Goal: Task Accomplishment & Management: Manage account settings

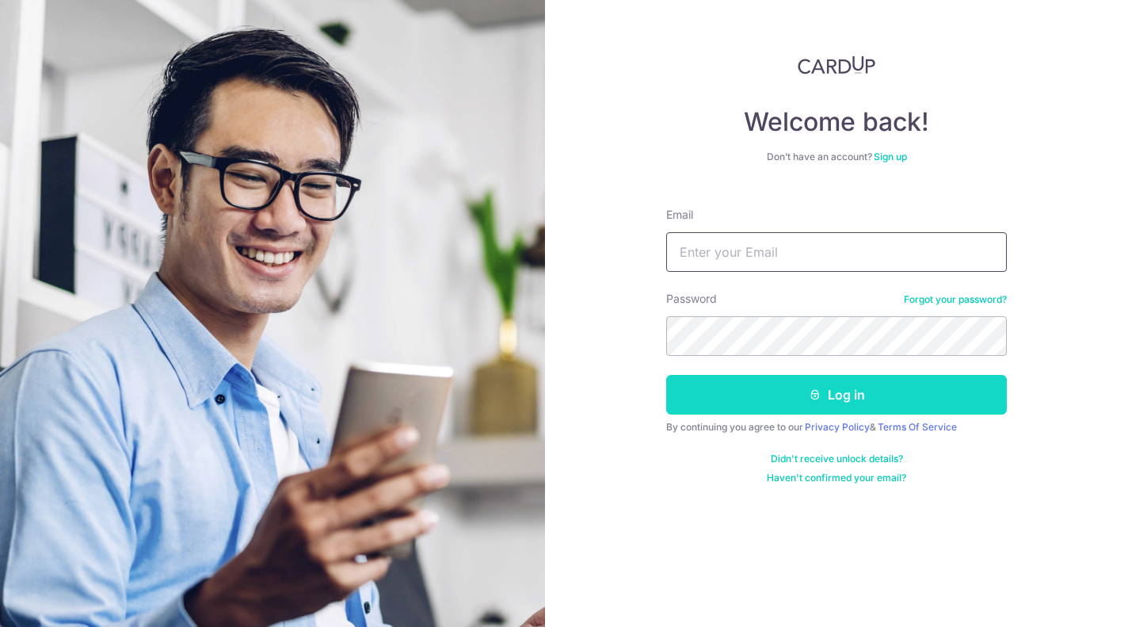
type input "[PERSON_NAME][EMAIL_ADDRESS][DOMAIN_NAME]"
click at [843, 396] on button "Log in" at bounding box center [836, 395] width 341 height 40
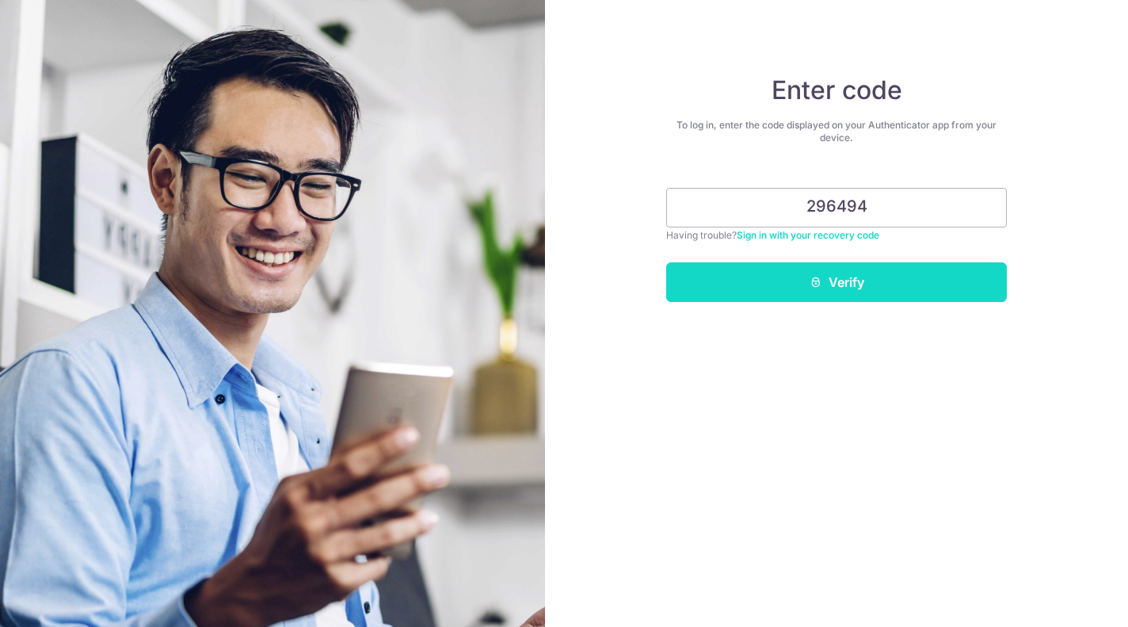
type input "296494"
click at [836, 285] on button "Verify" at bounding box center [836, 282] width 341 height 40
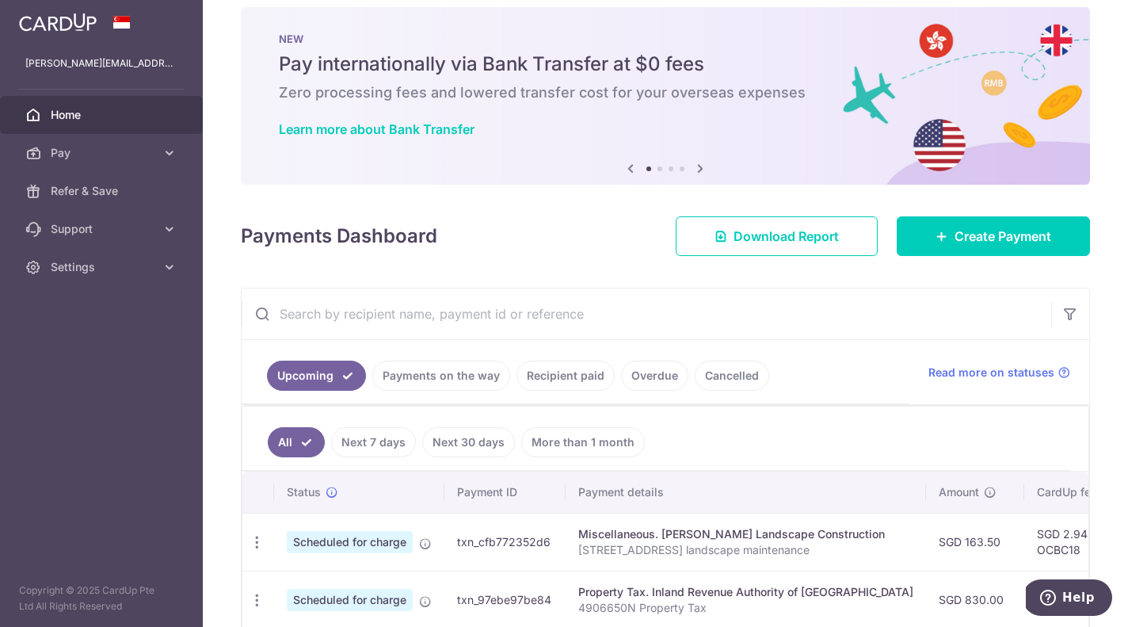
scroll to position [23, 0]
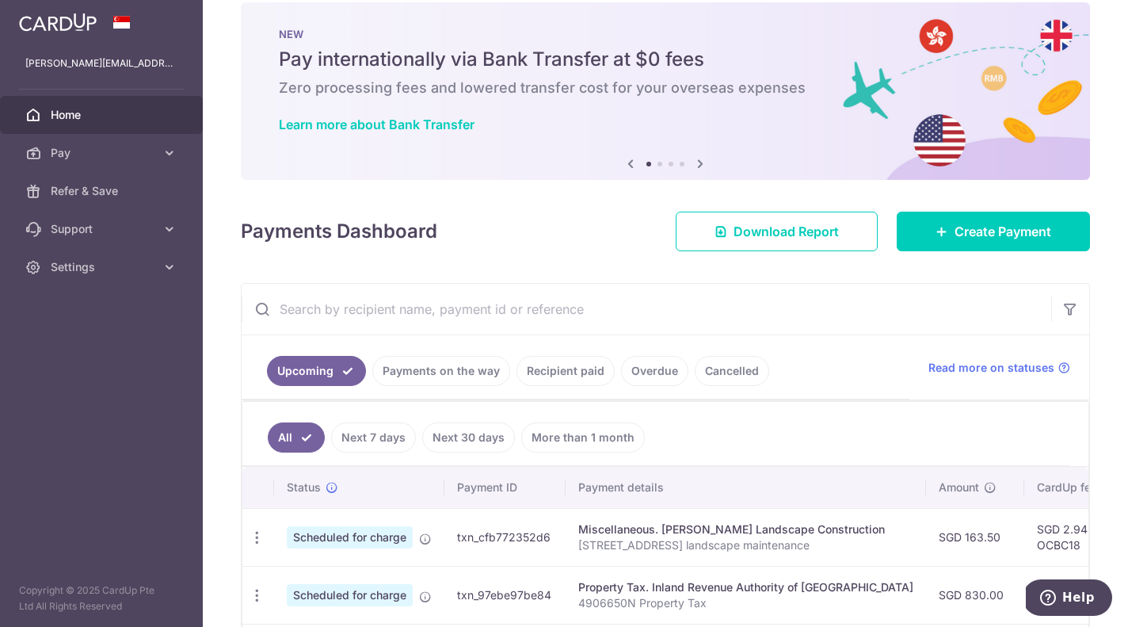
click at [563, 374] on link "Recipient paid" at bounding box center [565, 371] width 98 height 30
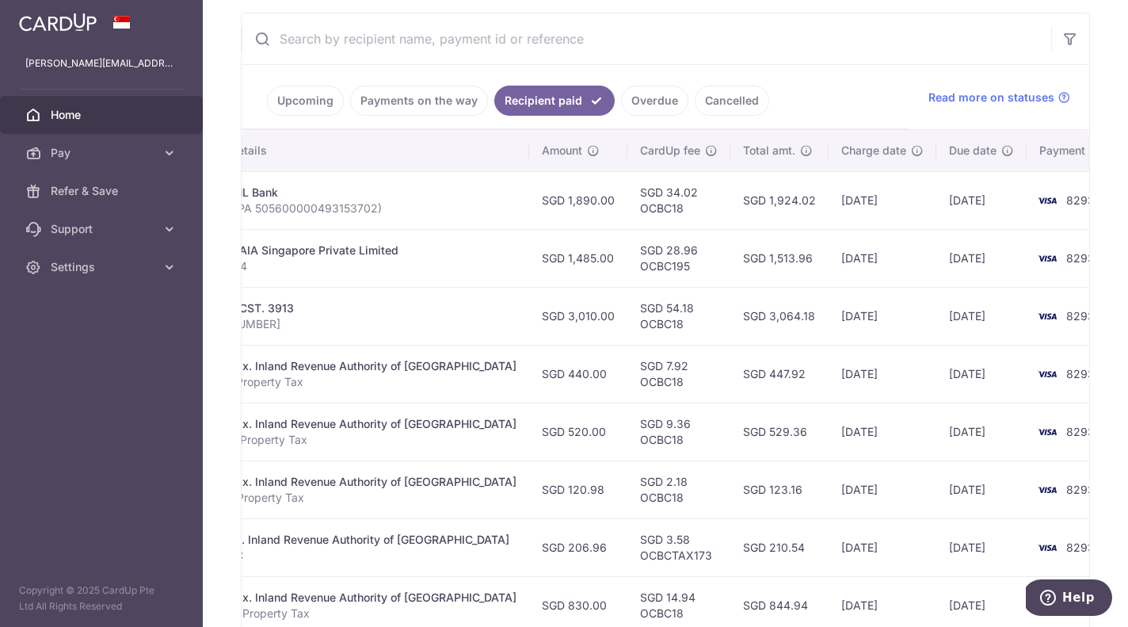
scroll to position [0, 0]
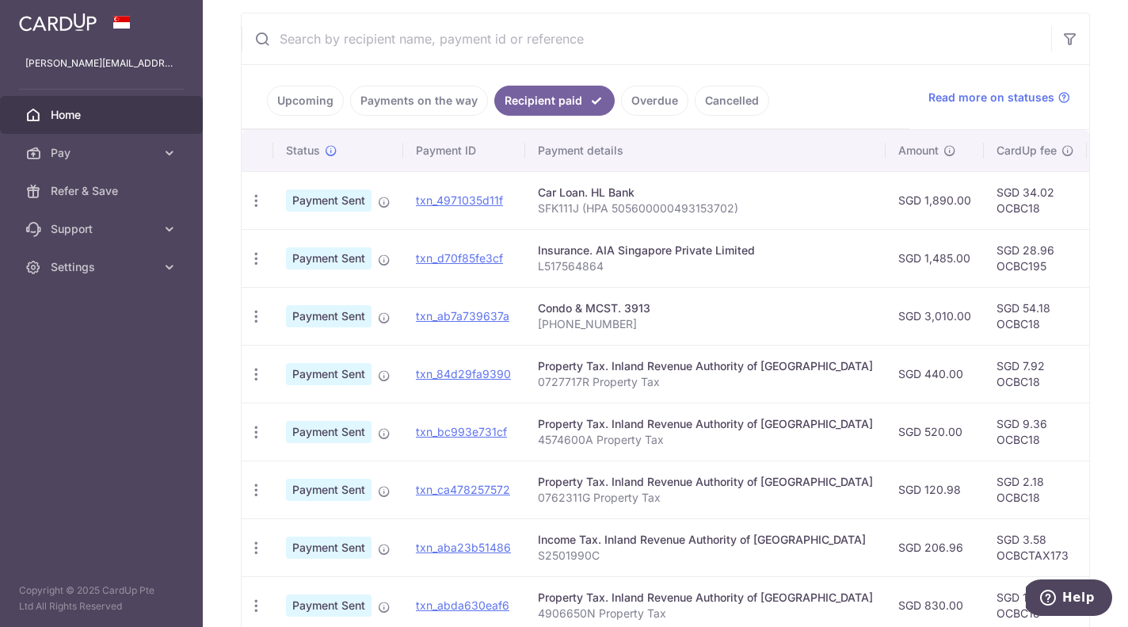
click at [425, 102] on link "Payments on the way" at bounding box center [419, 101] width 138 height 30
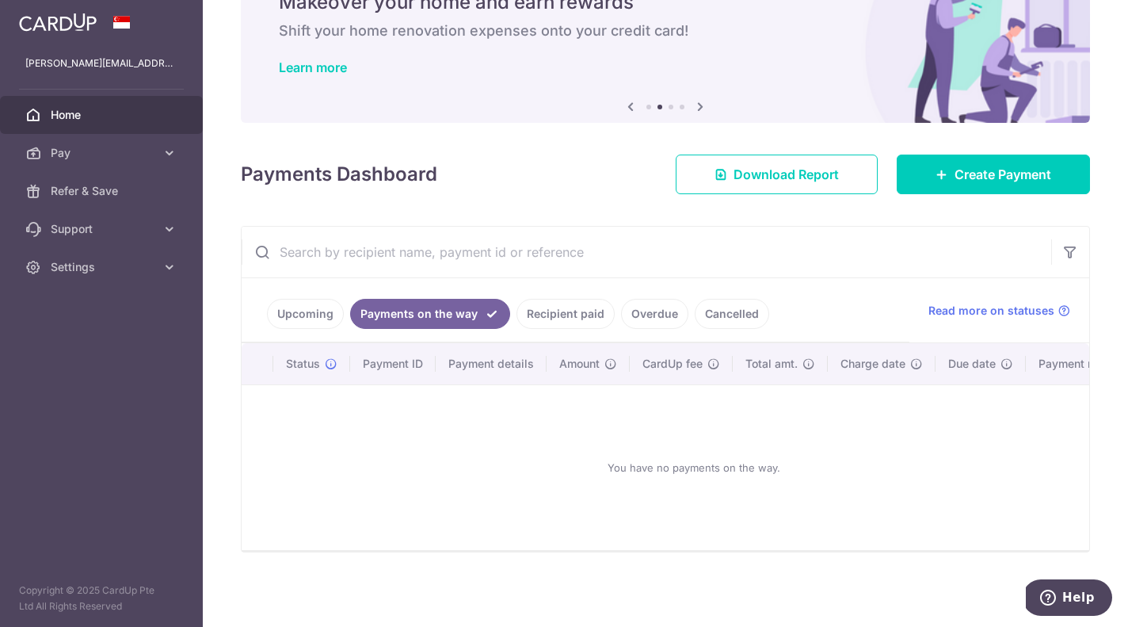
click at [288, 301] on link "Upcoming" at bounding box center [305, 314] width 77 height 30
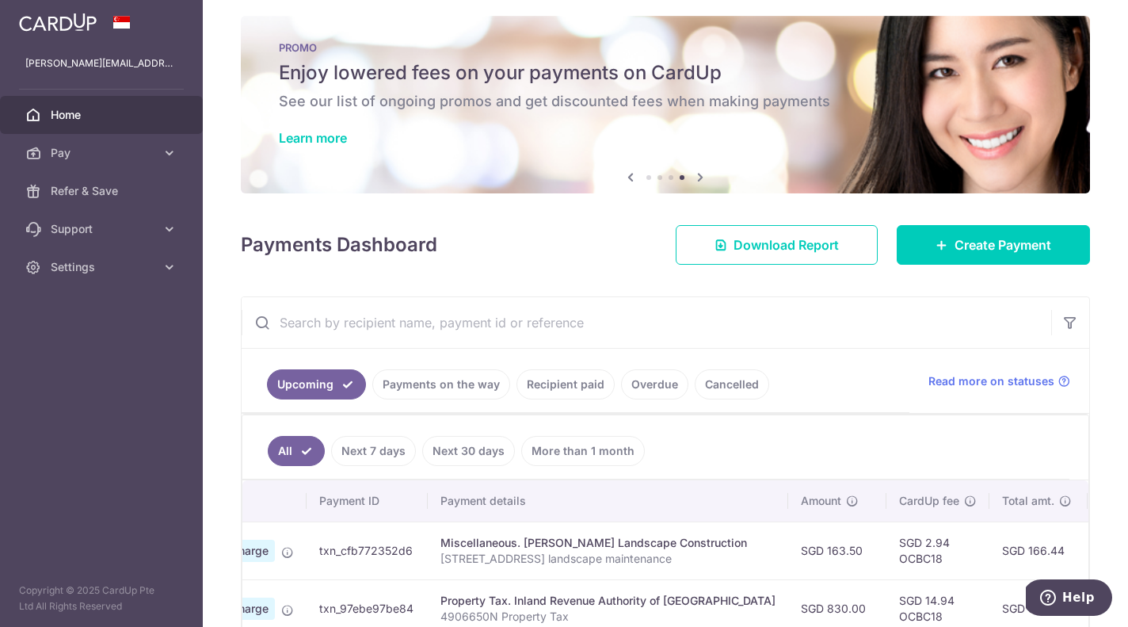
scroll to position [11, 0]
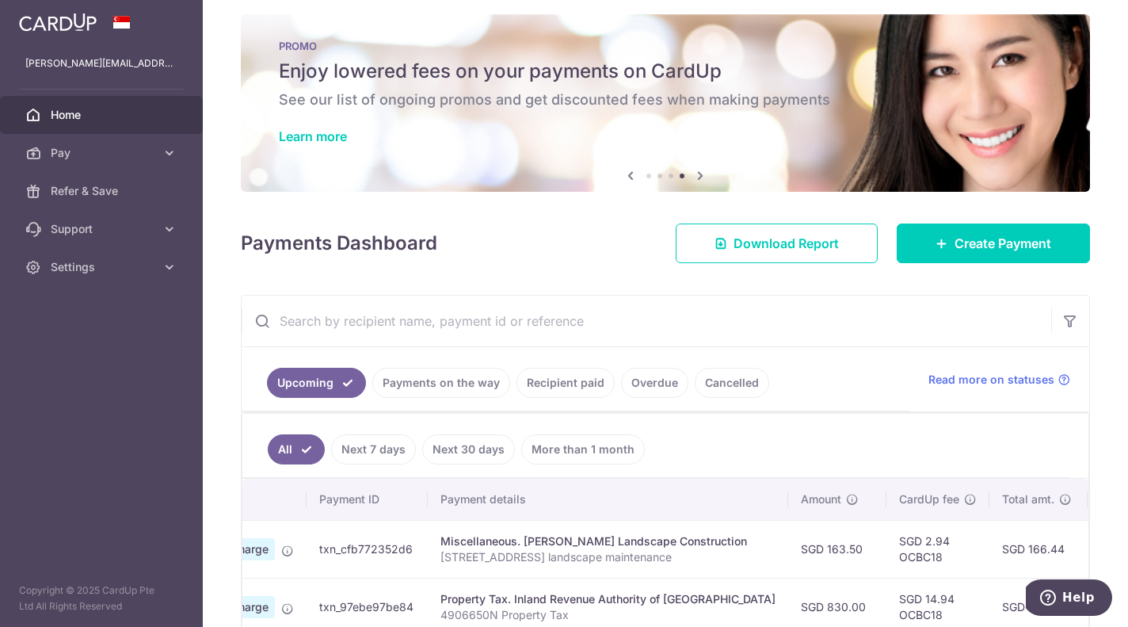
click at [554, 383] on link "Recipient paid" at bounding box center [565, 383] width 98 height 30
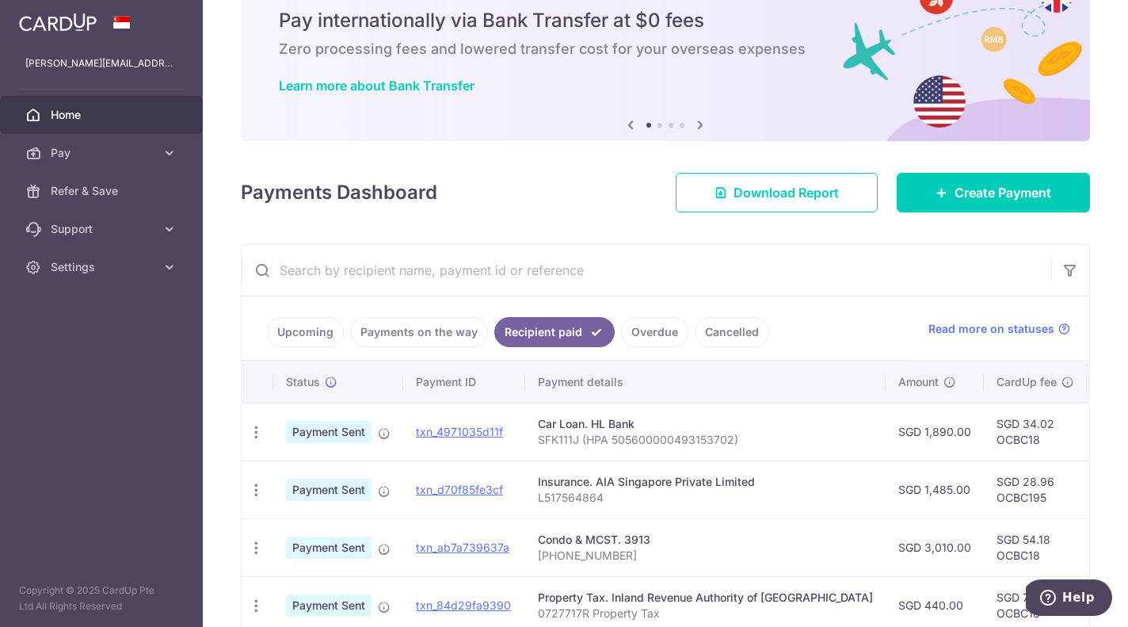
scroll to position [0, 0]
